Goal: Check status: Check status

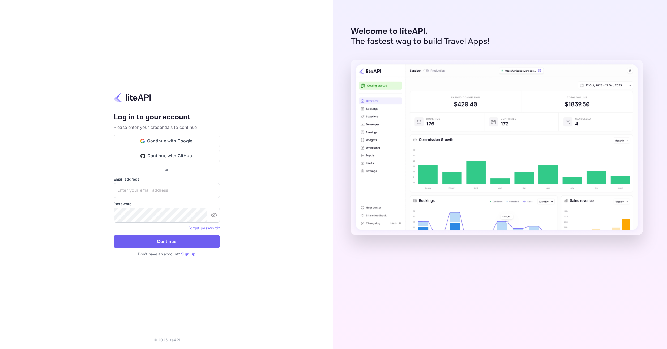
type input "[EMAIL_ADDRESS][DOMAIN_NAME]"
click at [170, 236] on button "Continue" at bounding box center [167, 241] width 106 height 13
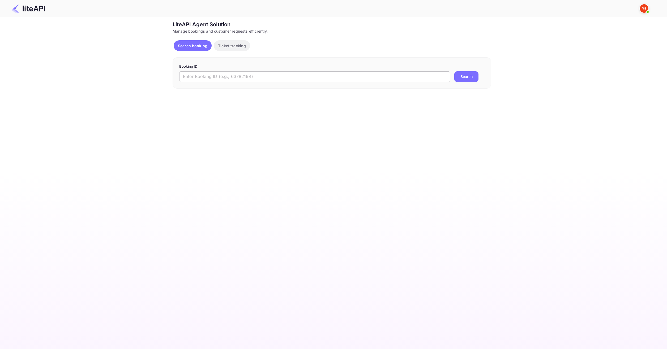
click at [259, 78] on input "text" at bounding box center [314, 76] width 271 height 11
paste input "8870416"
type input "8870416"
click at [467, 76] on button "Search" at bounding box center [466, 76] width 24 height 11
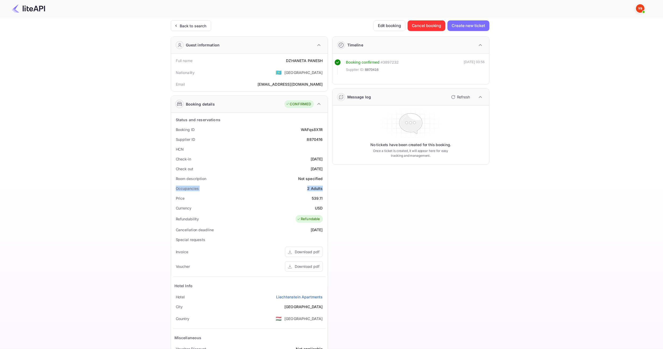
drag, startPoint x: 174, startPoint y: 188, endPoint x: 324, endPoint y: 187, distance: 149.4
click at [324, 187] on div "Occupancies 2 Adults" at bounding box center [249, 189] width 152 height 10
copy div "Occupancies 2 Adults"
click at [311, 261] on div "Download pdf" at bounding box center [304, 266] width 38 height 10
